Goal: Download file/media

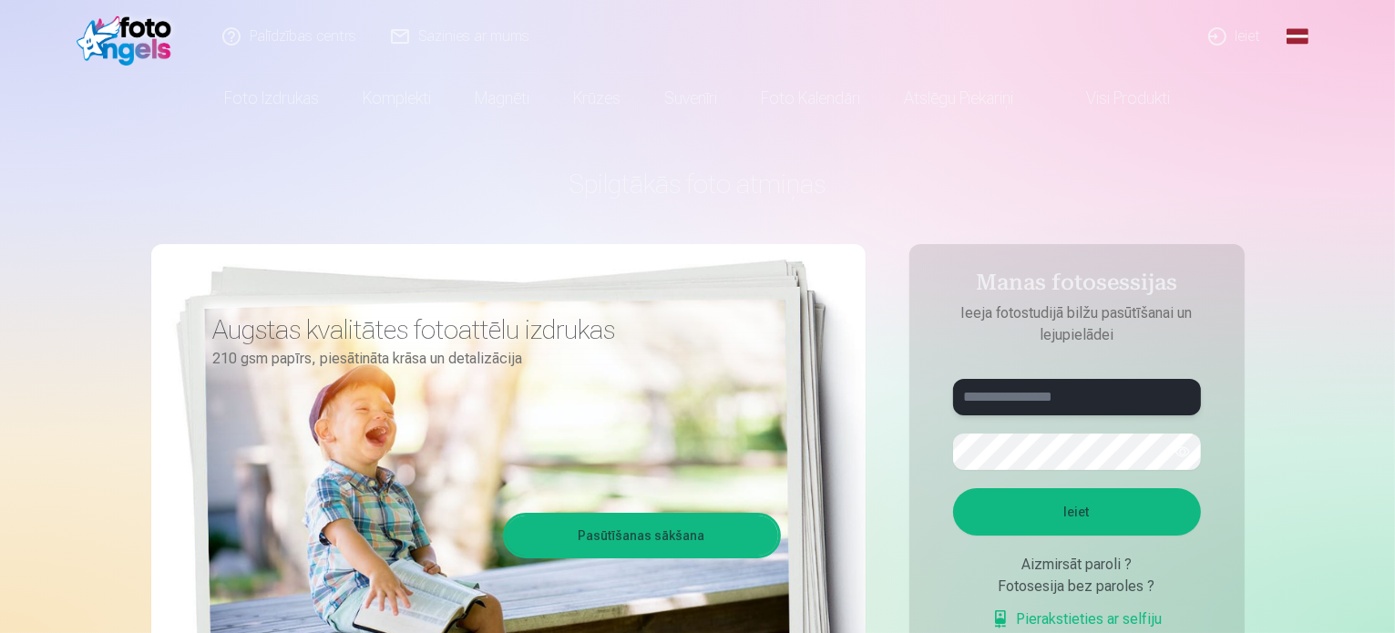
click at [1047, 392] on input "text" at bounding box center [1077, 397] width 248 height 36
type input "**********"
click at [1181, 464] on button "button" at bounding box center [1182, 452] width 35 height 35
click at [1035, 521] on button "Ieiet" at bounding box center [1077, 511] width 248 height 47
click at [1088, 517] on button "Ieiet" at bounding box center [1077, 511] width 248 height 47
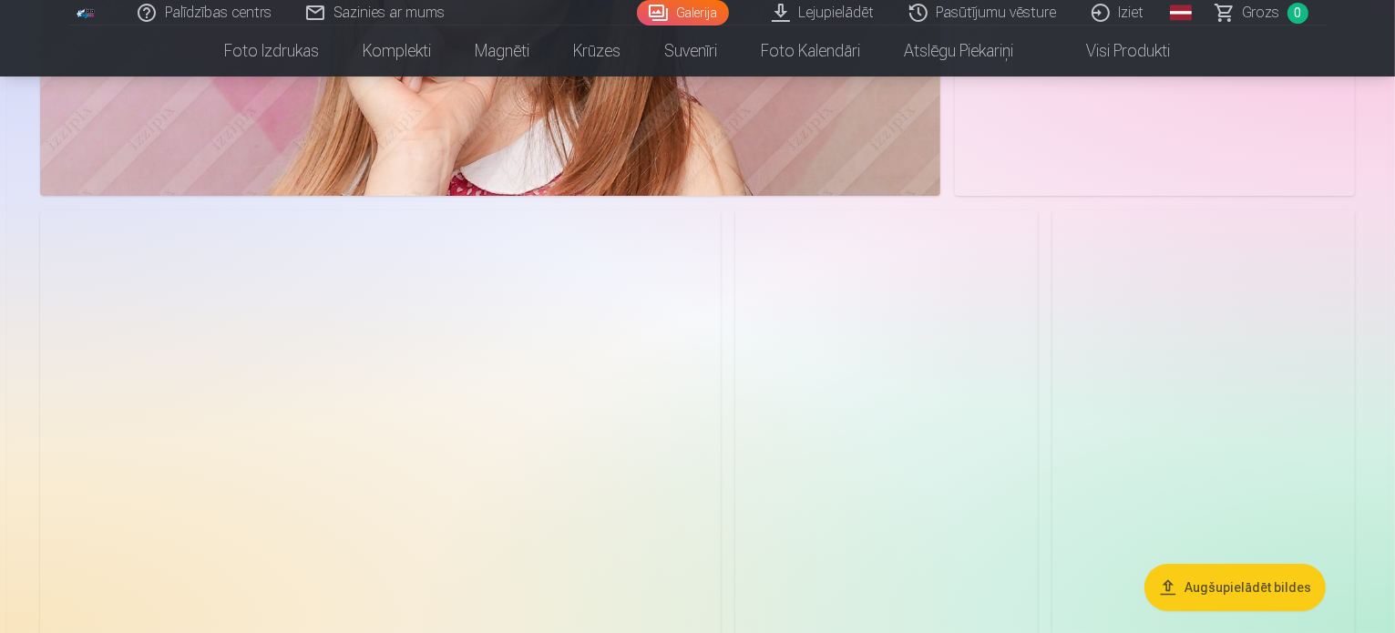
scroll to position [6595, 0]
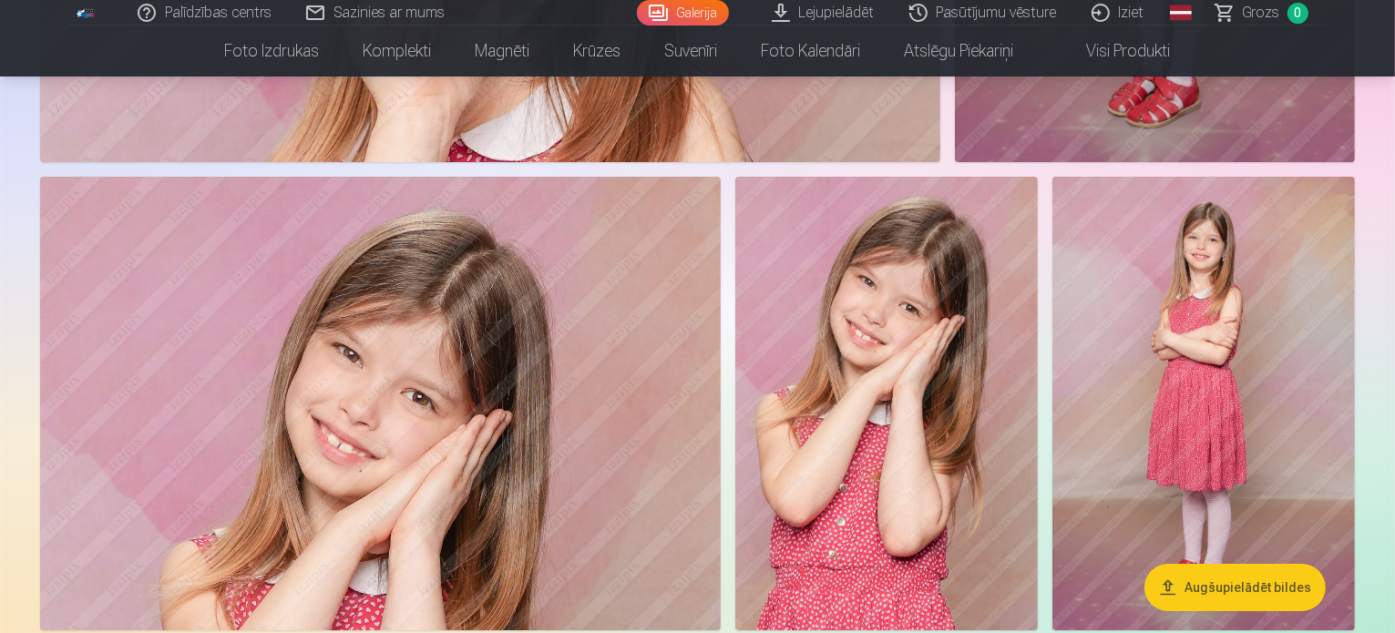
click at [1225, 594] on button "Augšupielādēt bildes" at bounding box center [1234, 587] width 181 height 47
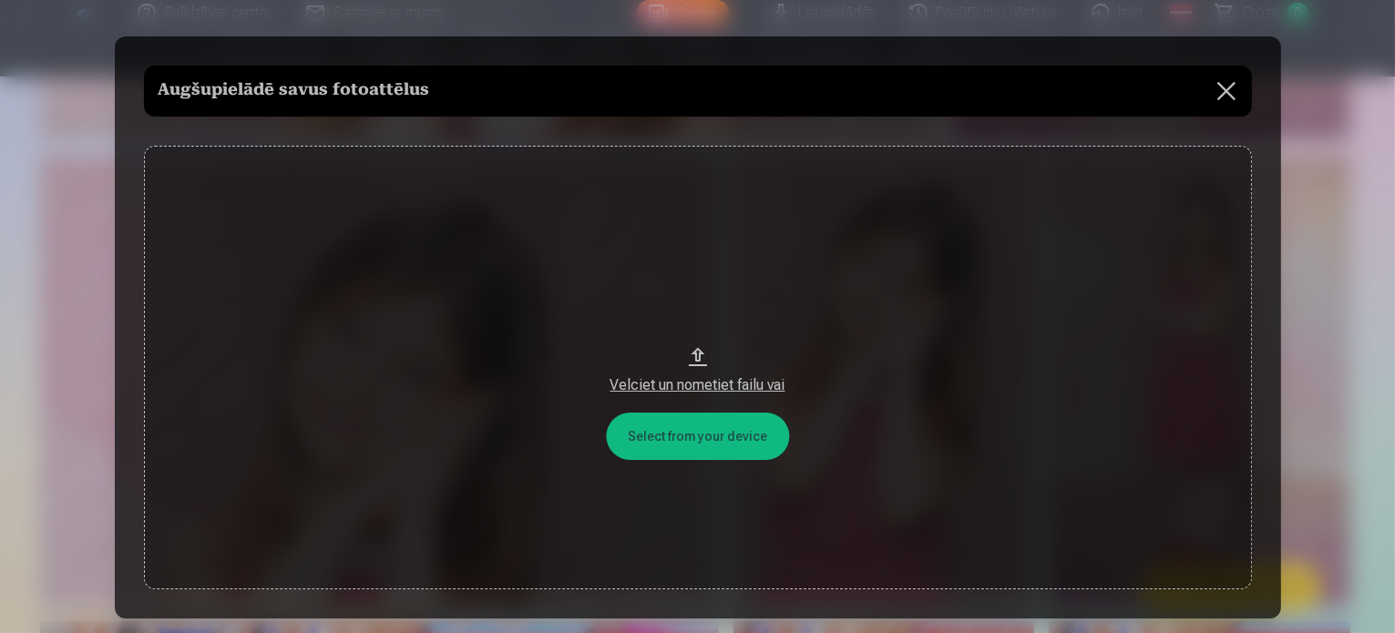
scroll to position [6613, 0]
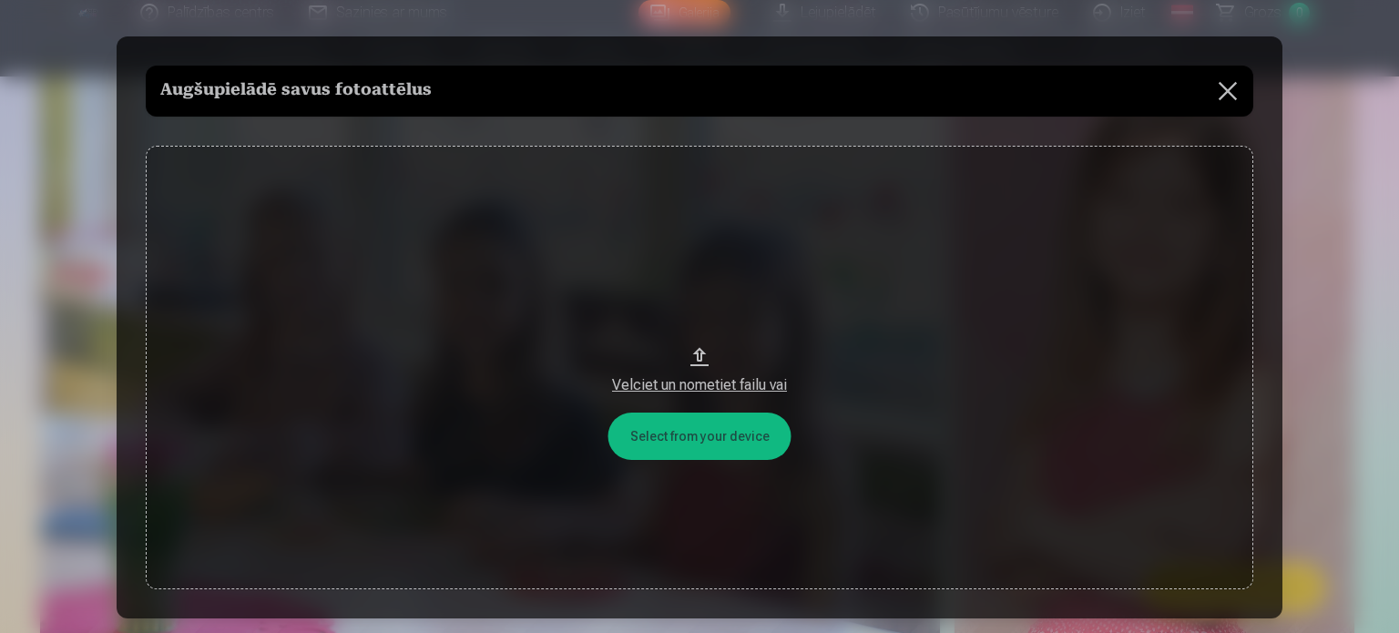
click at [706, 436] on button "Velciet un nometiet failu vai" at bounding box center [700, 368] width 1108 height 444
click at [1232, 93] on button at bounding box center [1227, 91] width 51 height 51
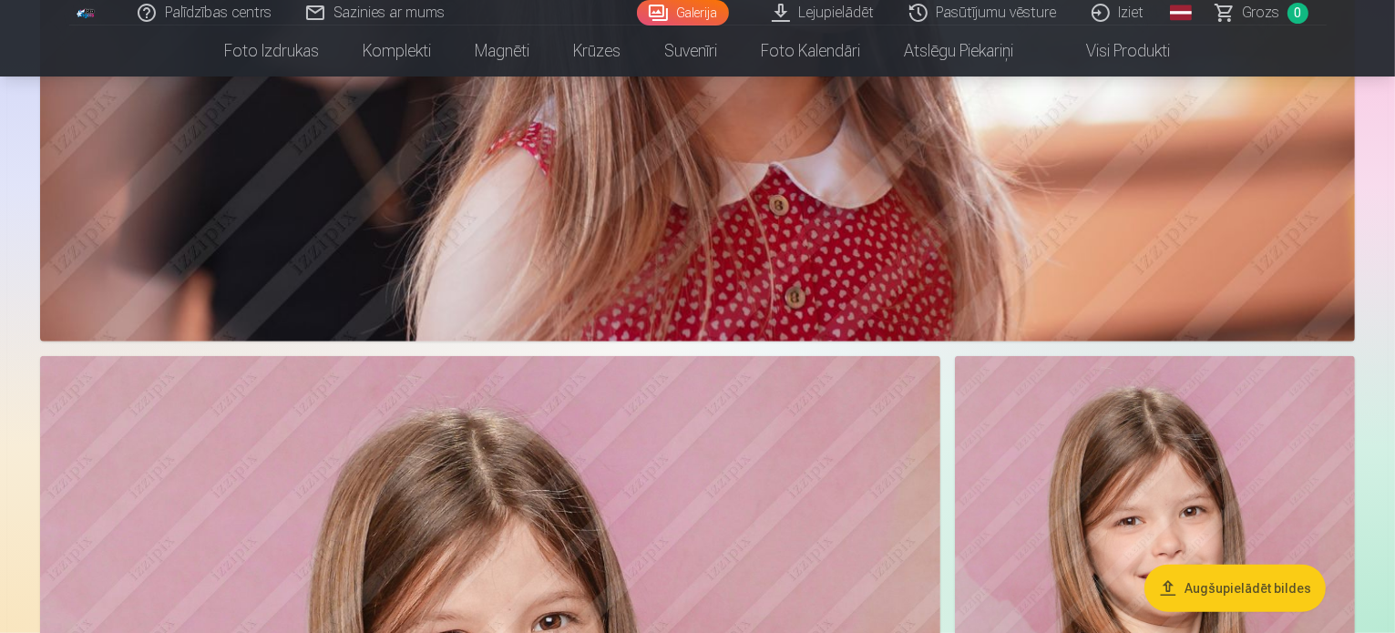
scroll to position [1198, 0]
click at [809, 20] on link "Lejupielādēt" at bounding box center [824, 13] width 138 height 26
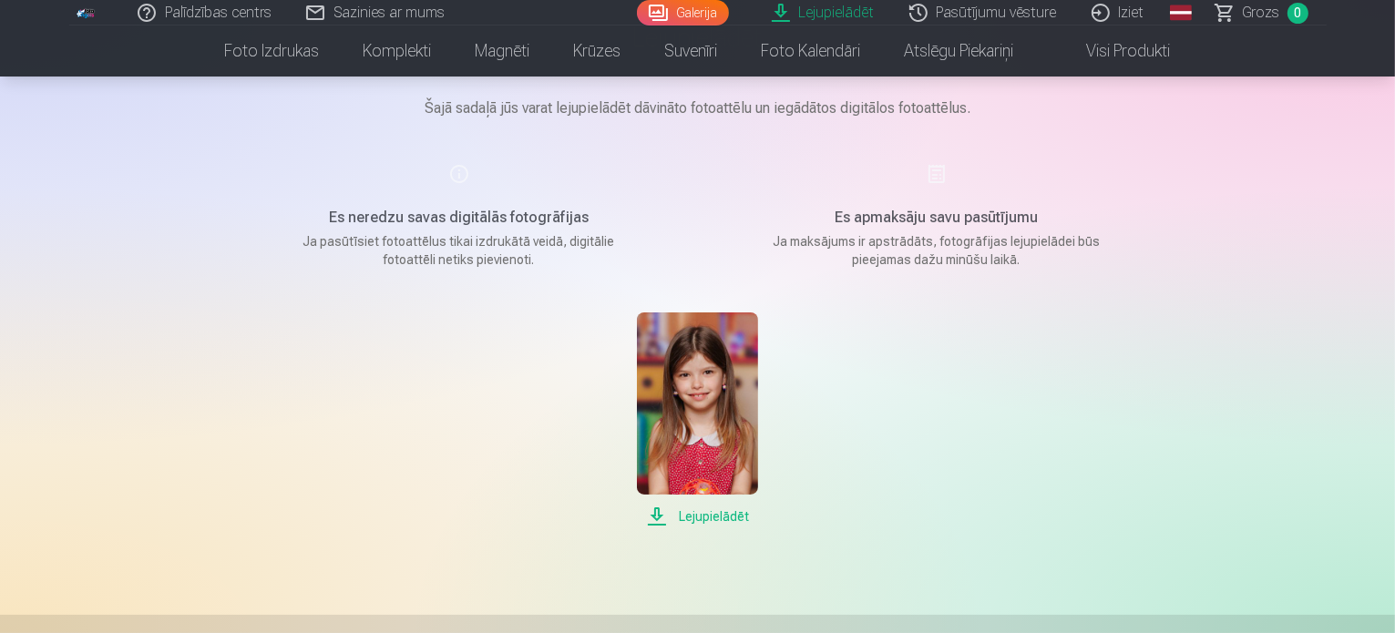
scroll to position [148, 0]
click at [662, 511] on span "Lejupielādēt" at bounding box center [697, 515] width 121 height 22
click at [1126, 21] on link "Iziet" at bounding box center [1118, 13] width 87 height 26
